Goal: Information Seeking & Learning: Find specific fact

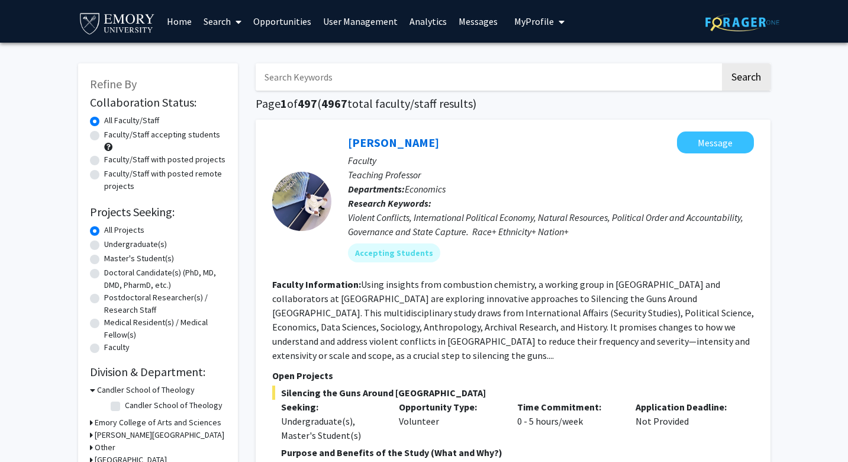
click at [286, 86] on input "Search Keywords" at bounding box center [488, 76] width 465 height 27
type input "[PERSON_NAME]"
click at [722, 63] on button "Search" at bounding box center [746, 76] width 49 height 27
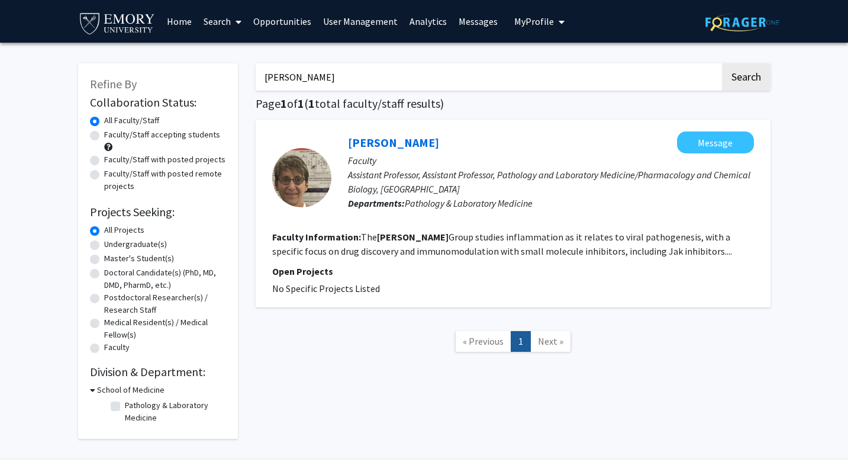
click at [305, 21] on link "Opportunities" at bounding box center [282, 21] width 70 height 41
